Goal: Task Accomplishment & Management: Use online tool/utility

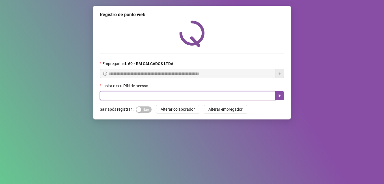
click at [121, 94] on input "text" at bounding box center [187, 95] width 175 height 9
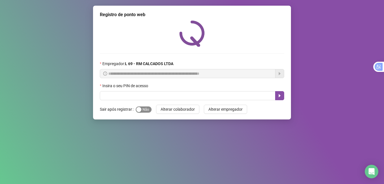
click at [136, 106] on span "Sim Não" at bounding box center [144, 109] width 16 height 6
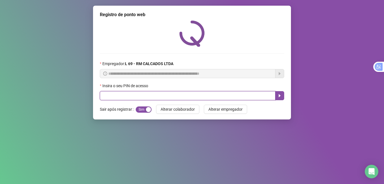
click at [112, 95] on input "text" at bounding box center [187, 95] width 175 height 9
type input "*****"
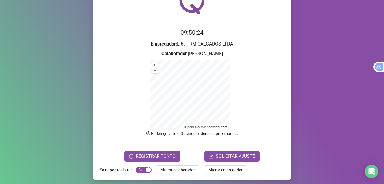
scroll to position [35, 0]
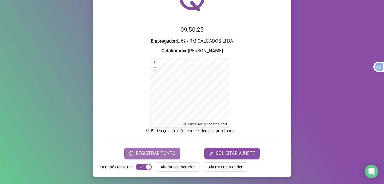
click at [147, 153] on span "REGISTRAR PONTO" at bounding box center [156, 153] width 40 height 7
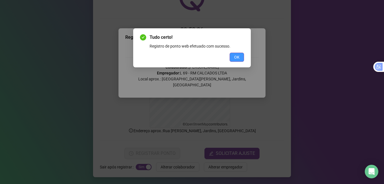
click at [239, 58] on span "OK" at bounding box center [236, 57] width 5 height 6
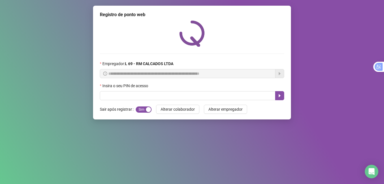
scroll to position [0, 0]
click at [164, 92] on input "text" at bounding box center [187, 95] width 175 height 9
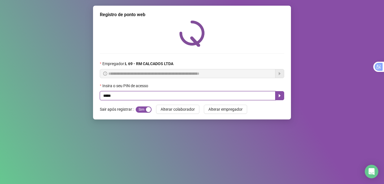
type input "*****"
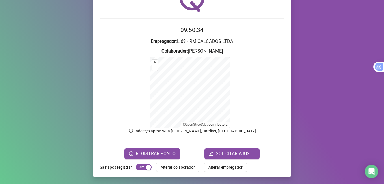
scroll to position [35, 0]
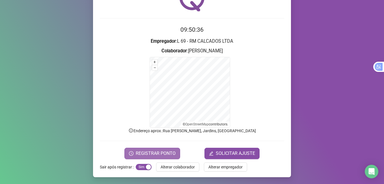
click at [156, 152] on span "REGISTRAR PONTO" at bounding box center [156, 153] width 40 height 7
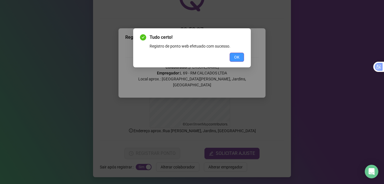
click at [239, 57] on span "OK" at bounding box center [236, 57] width 5 height 6
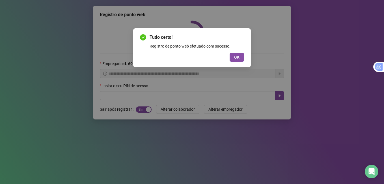
scroll to position [0, 0]
